Goal: Information Seeking & Learning: Learn about a topic

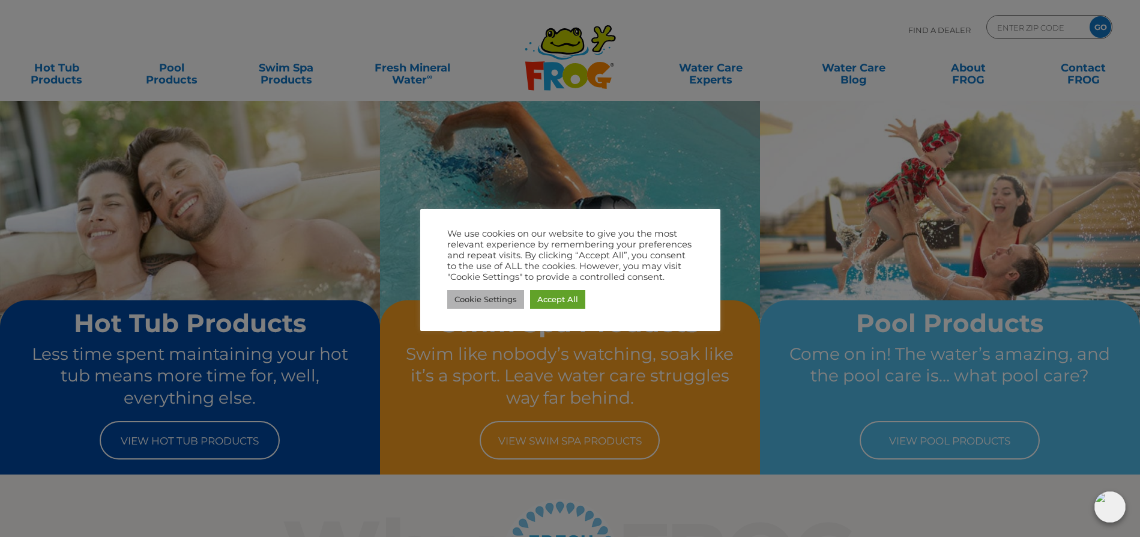
click at [490, 302] on link "Cookie Settings" at bounding box center [485, 299] width 77 height 19
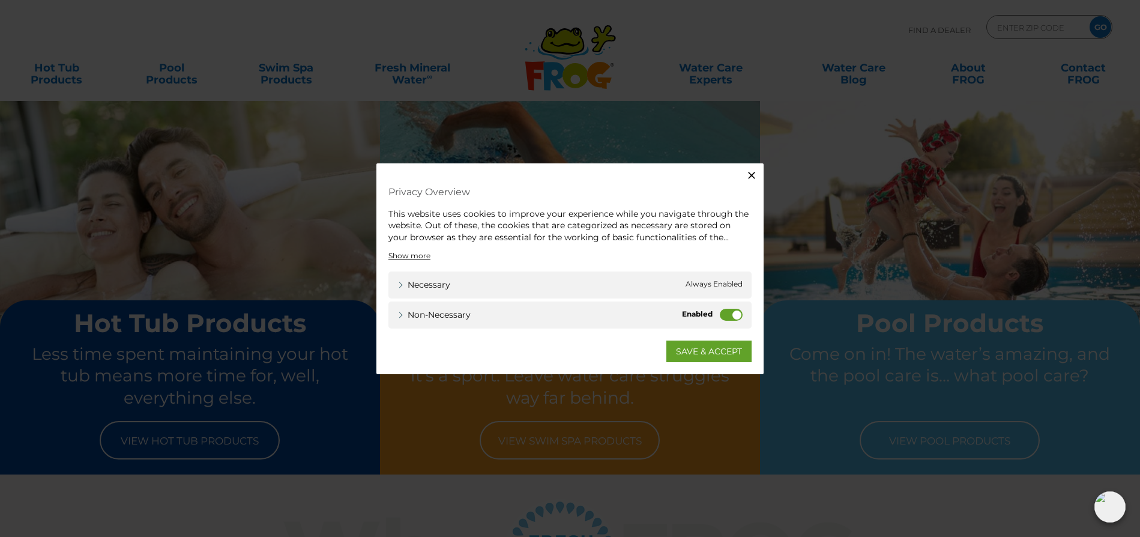
drag, startPoint x: 736, startPoint y: 315, endPoint x: 717, endPoint y: 314, distance: 19.2
click at [717, 314] on div "Non-necessary Non-necessary" at bounding box center [569, 314] width 363 height 27
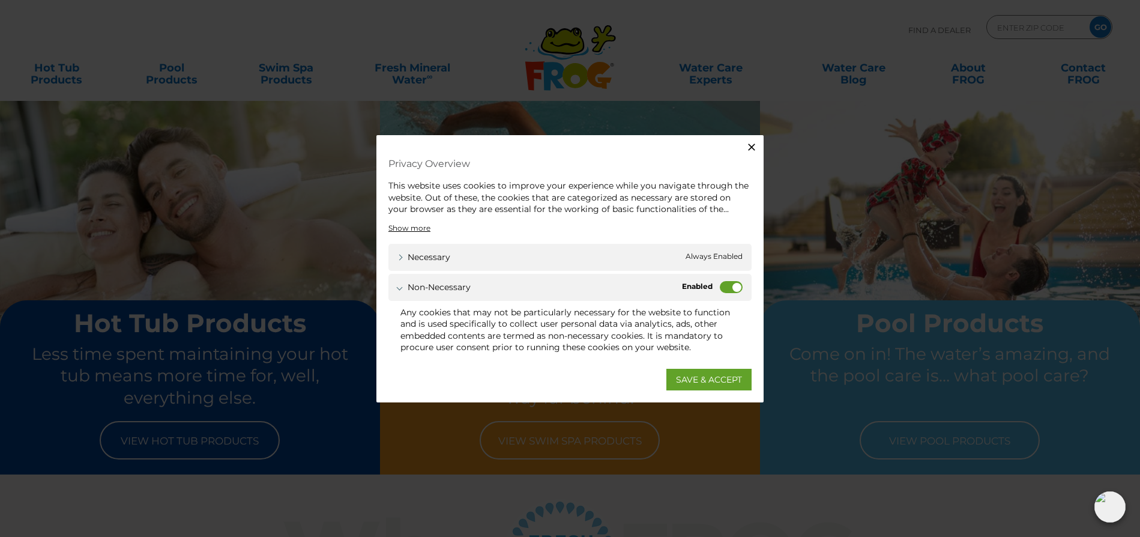
click at [724, 286] on label "Non-necessary" at bounding box center [731, 286] width 23 height 12
click at [0, 0] on input "Non-necessary" at bounding box center [0, 0] width 0 height 0
click at [715, 381] on link "SAVE & ACCEPT" at bounding box center [708, 380] width 85 height 22
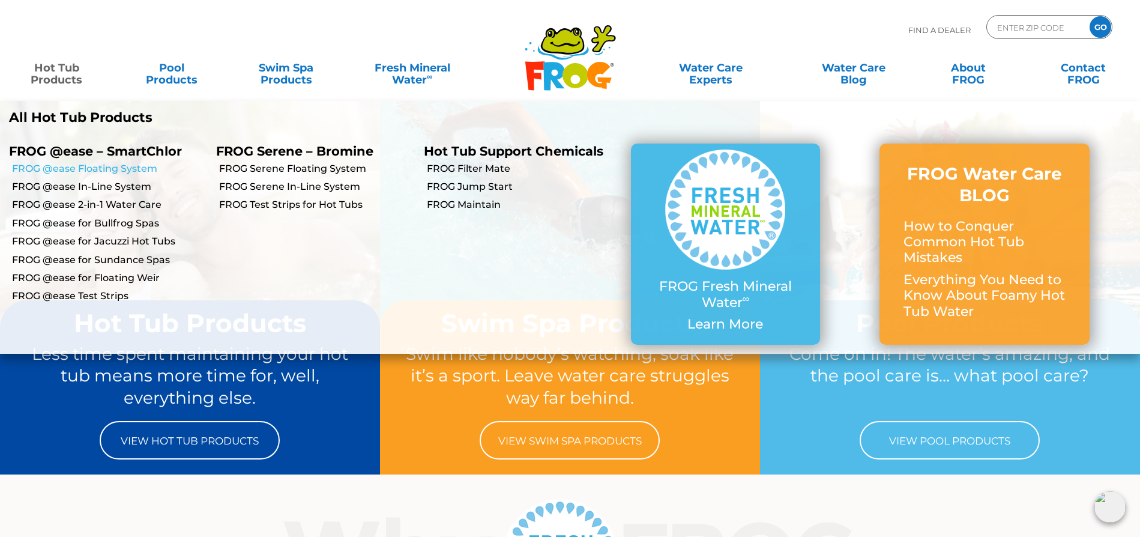
click at [113, 169] on link "FROG @ease Floating System" at bounding box center [109, 168] width 195 height 13
click at [483, 169] on link "FROG Filter Mate" at bounding box center [524, 168] width 195 height 13
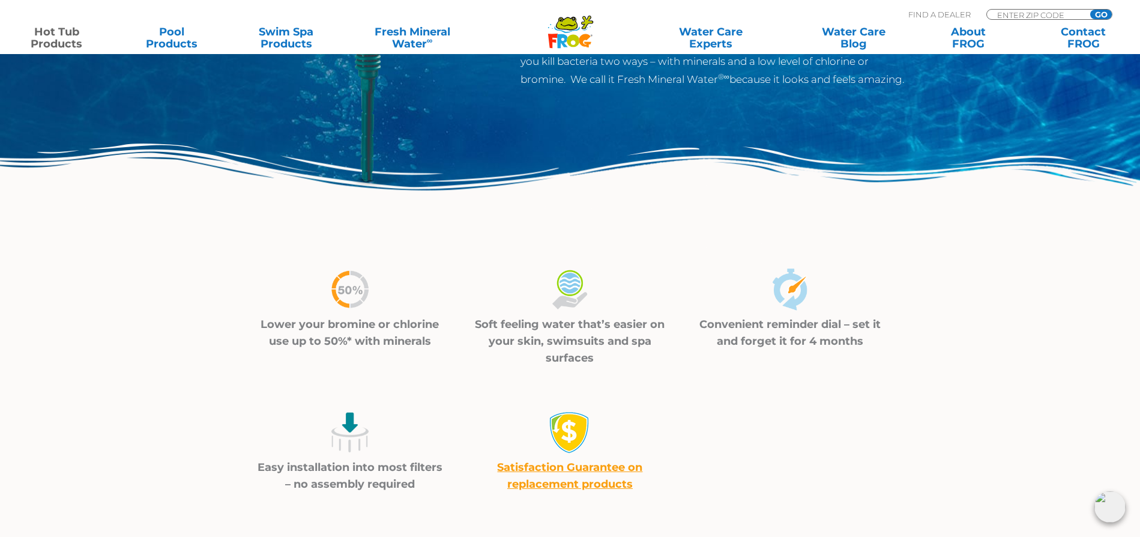
scroll to position [226, 0]
